Goal: Navigation & Orientation: Find specific page/section

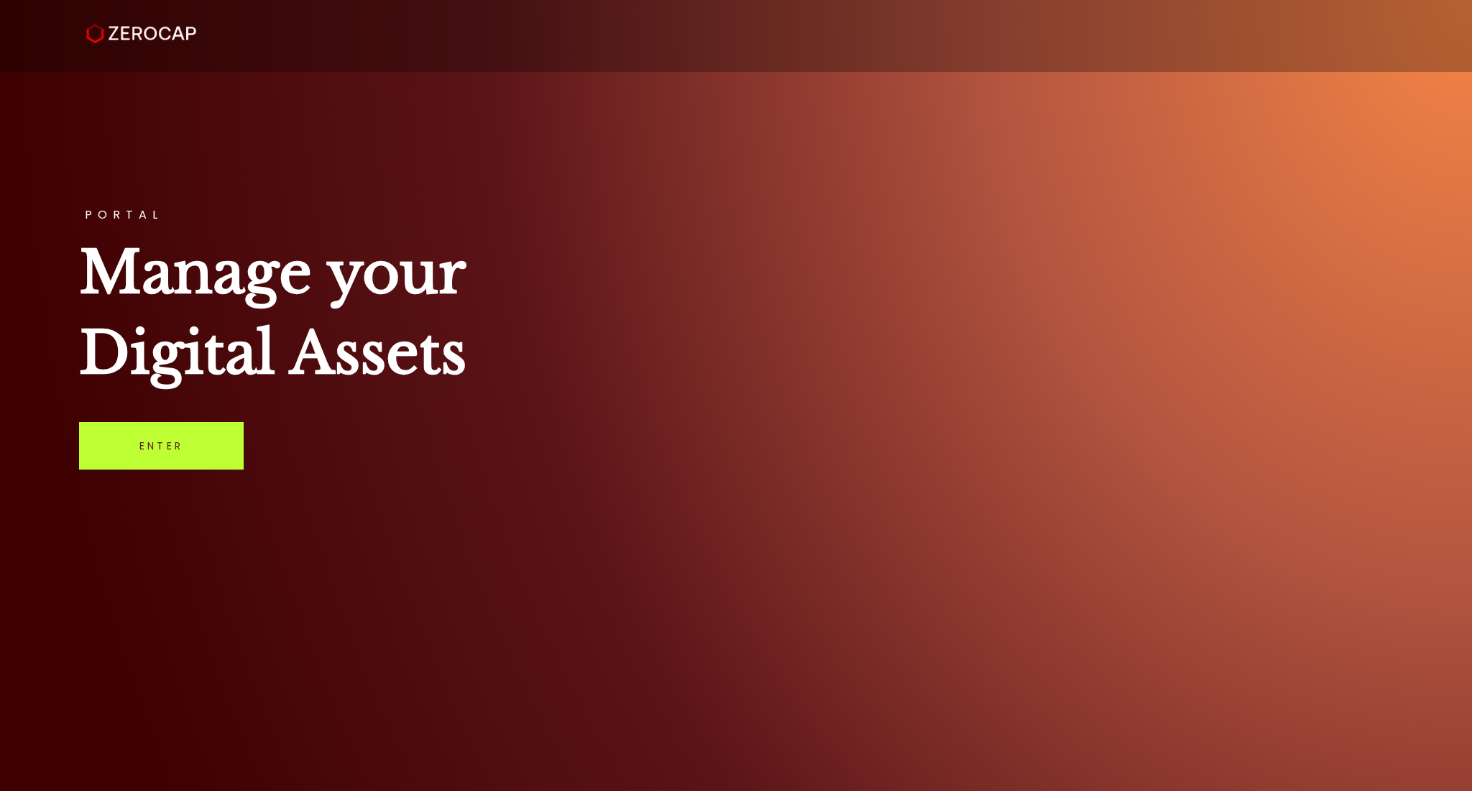
click at [194, 446] on link "Enter" at bounding box center [161, 445] width 165 height 47
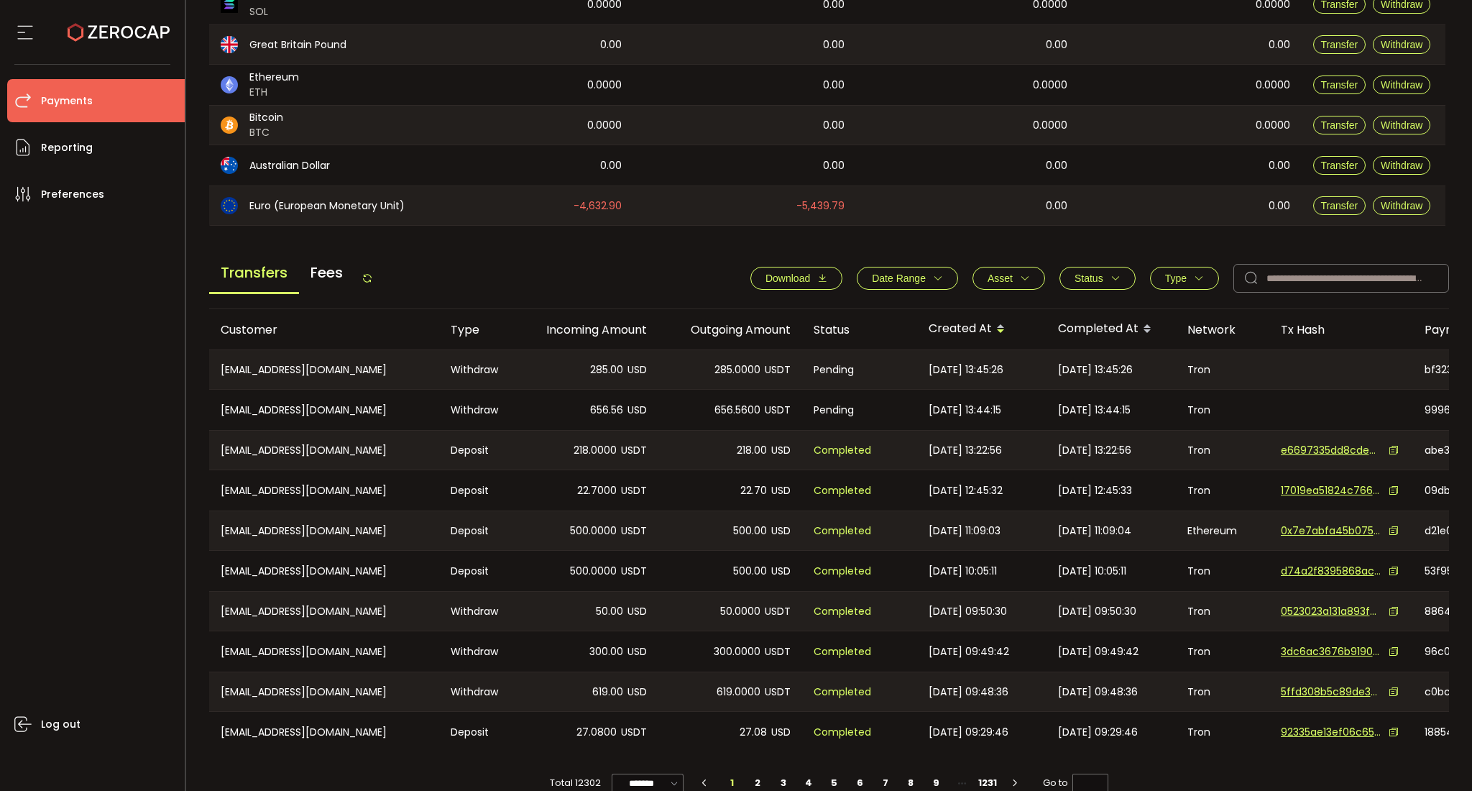
scroll to position [375, 0]
